Goal: Task Accomplishment & Management: Use online tool/utility

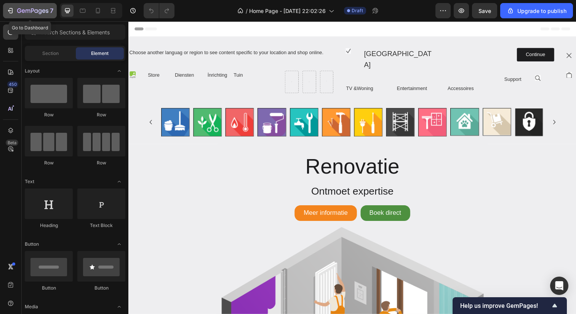
click at [20, 11] on icon "button" at bounding box center [19, 10] width 4 height 5
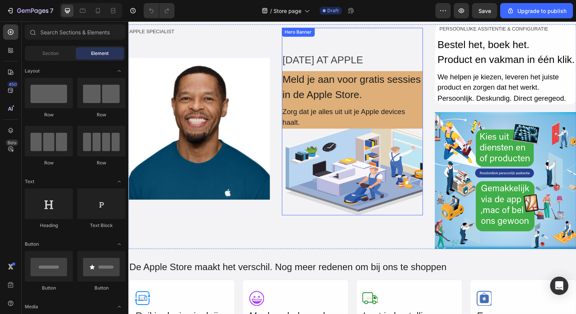
click at [346, 180] on div "Background Image" at bounding box center [357, 123] width 144 height 191
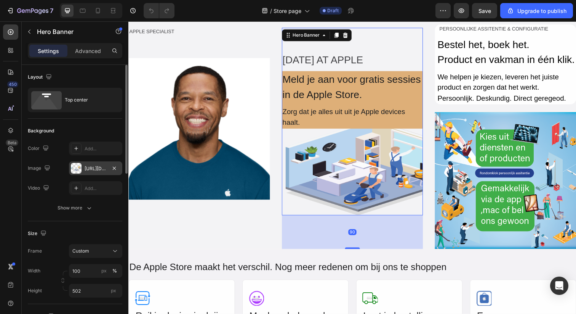
click at [79, 170] on div at bounding box center [76, 168] width 11 height 11
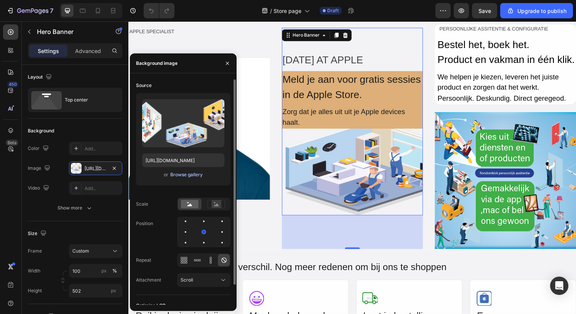
click at [183, 175] on div "Browse gallery" at bounding box center [186, 174] width 32 height 7
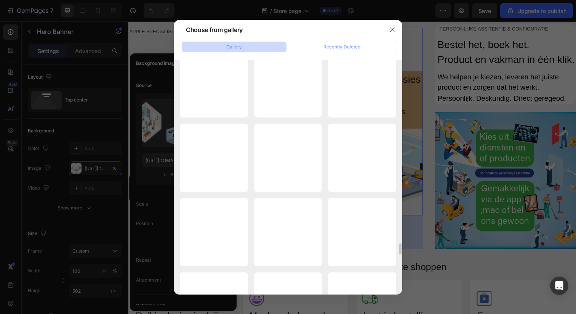
scroll to position [3796, 0]
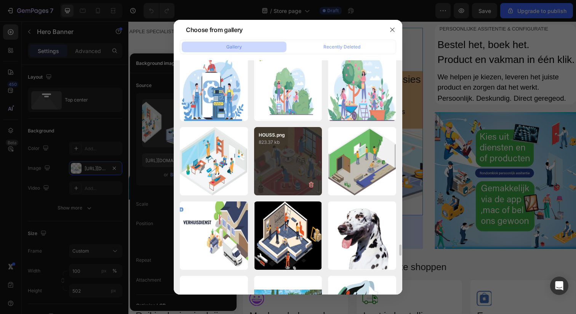
click at [290, 183] on div "HOUSS.png 823.37 kb" at bounding box center [288, 161] width 68 height 68
type input "https://cdn.shopify.com/s/files/1/0915/3573/7206/files/gempages_563692777024521…"
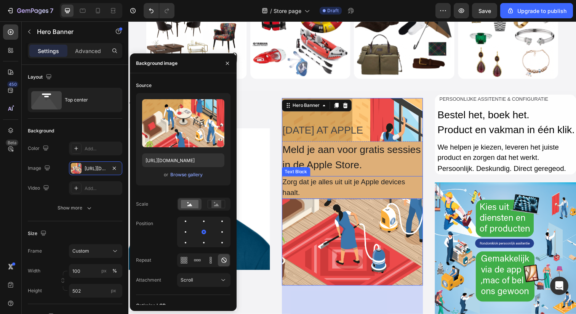
scroll to position [512, 0]
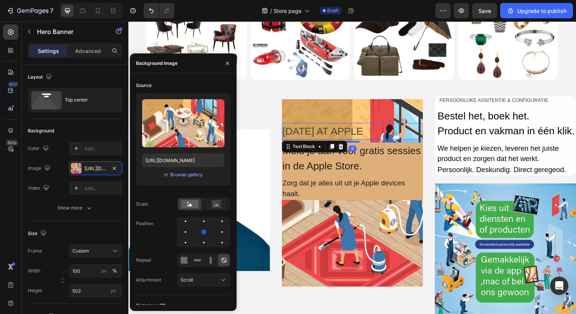
click at [334, 133] on div "TODAY AT APPLE" at bounding box center [357, 133] width 144 height 17
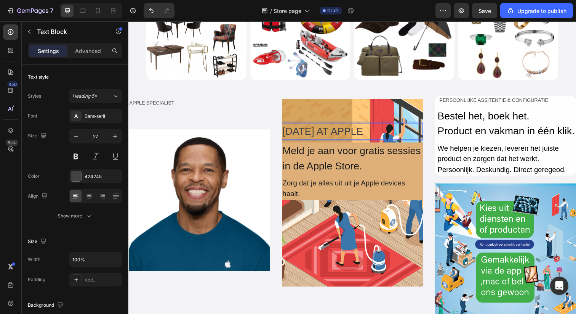
click at [334, 133] on div "TODAY AT APPLE" at bounding box center [357, 133] width 144 height 17
click at [334, 133] on p "TODAY AT APPLE" at bounding box center [357, 134] width 143 height 16
click at [329, 171] on div "Meld je aan voor gratis sessies in de Apple Store." at bounding box center [357, 161] width 144 height 32
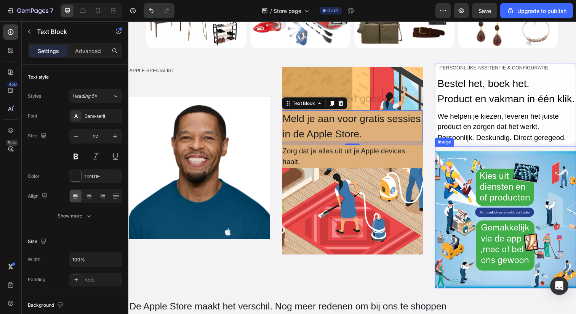
scroll to position [540, 0]
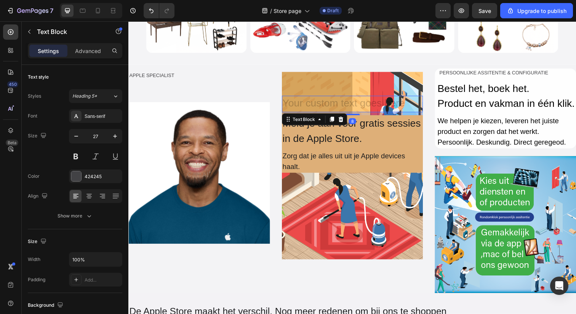
click at [380, 108] on div "Rich Text Editor. Editing area: main" at bounding box center [357, 105] width 144 height 17
click at [370, 108] on div "Rich Text Editor. Editing area: main" at bounding box center [357, 105] width 144 height 17
click at [363, 107] on div "Rich Text Editor. Editing area: main" at bounding box center [357, 105] width 144 height 17
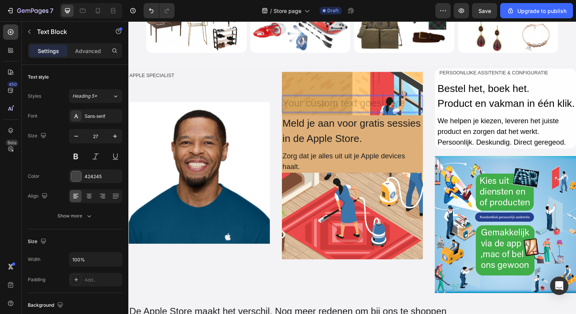
click at [363, 107] on div "Rich Text Editor. Editing area: main" at bounding box center [357, 105] width 144 height 17
click at [364, 104] on div "Rich Text Editor. Editing area: main" at bounding box center [357, 105] width 144 height 17
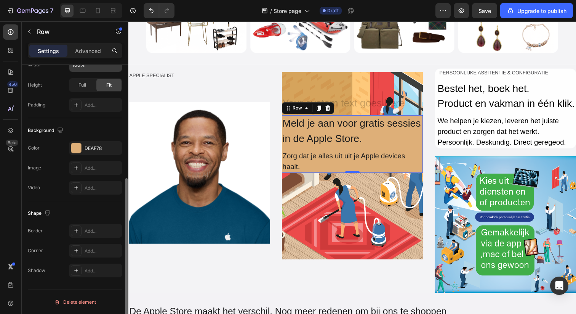
scroll to position [194, 0]
click at [74, 150] on div at bounding box center [76, 149] width 10 height 10
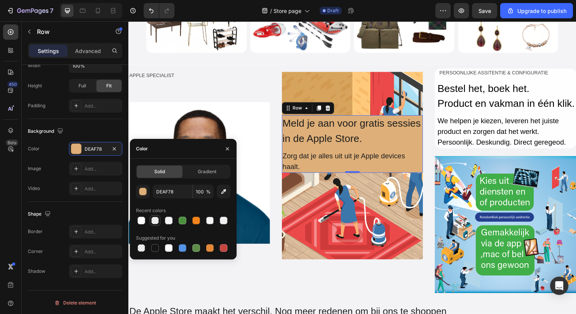
click at [151, 219] on div at bounding box center [154, 220] width 9 height 9
type input "F4F4F6"
type input "0"
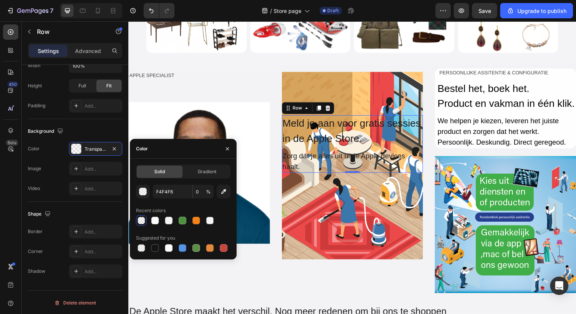
type input "DEAF78"
type input "100"
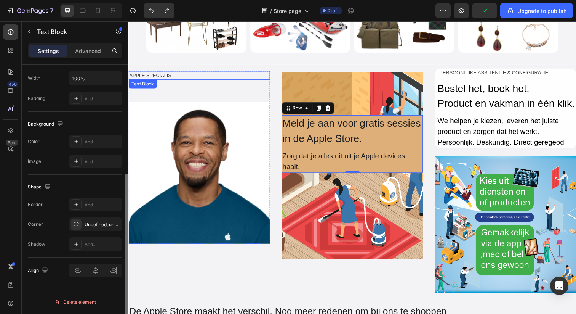
click at [152, 75] on div "APPLE SPECIALIST" at bounding box center [200, 76] width 144 height 9
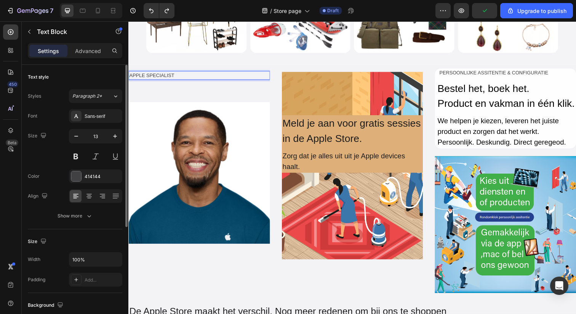
click at [152, 75] on div "APPLE SPECIALIST" at bounding box center [200, 76] width 144 height 9
click at [152, 75] on p "APPLE SPECIALIST" at bounding box center [200, 77] width 143 height 8
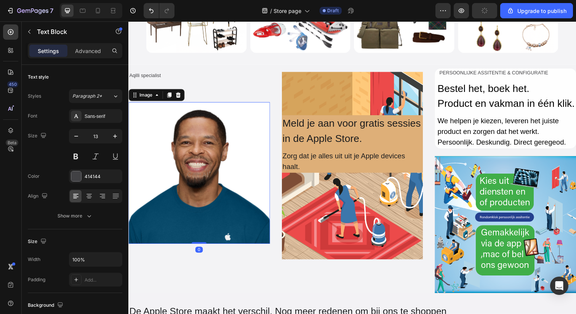
click at [178, 169] on img at bounding box center [200, 176] width 144 height 144
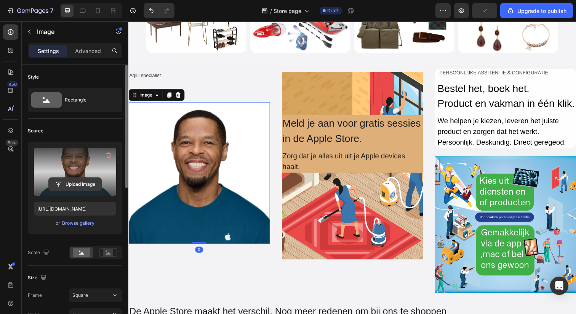
click at [70, 189] on input "file" at bounding box center [75, 184] width 53 height 13
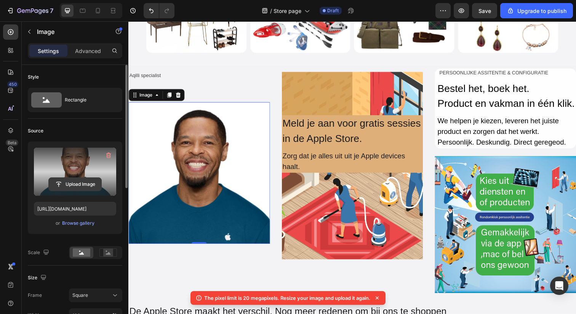
click at [73, 187] on input "file" at bounding box center [75, 184] width 53 height 13
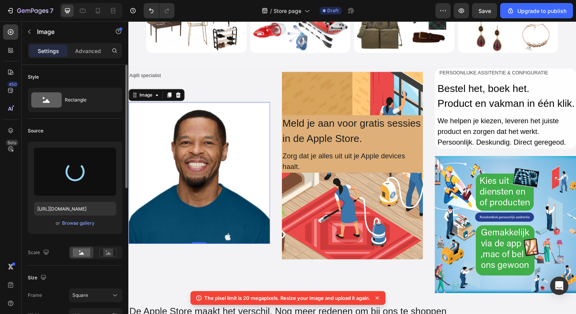
type input "https://cdn.shopify.com/s/files/1/0915/3573/7206/files/gempages_563692777024521…"
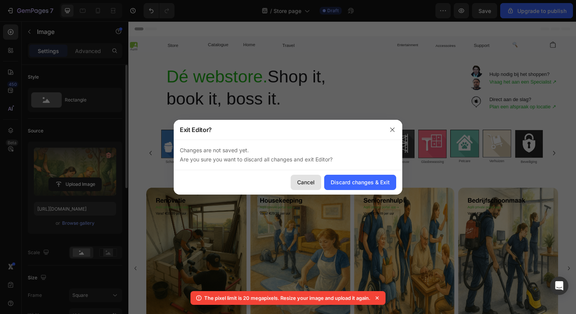
click at [312, 184] on div "Cancel" at bounding box center [306, 182] width 18 height 8
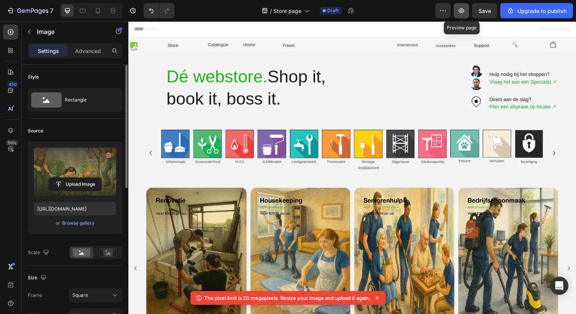
click at [458, 10] on icon "button" at bounding box center [462, 11] width 8 height 8
